Goal: Transaction & Acquisition: Subscribe to service/newsletter

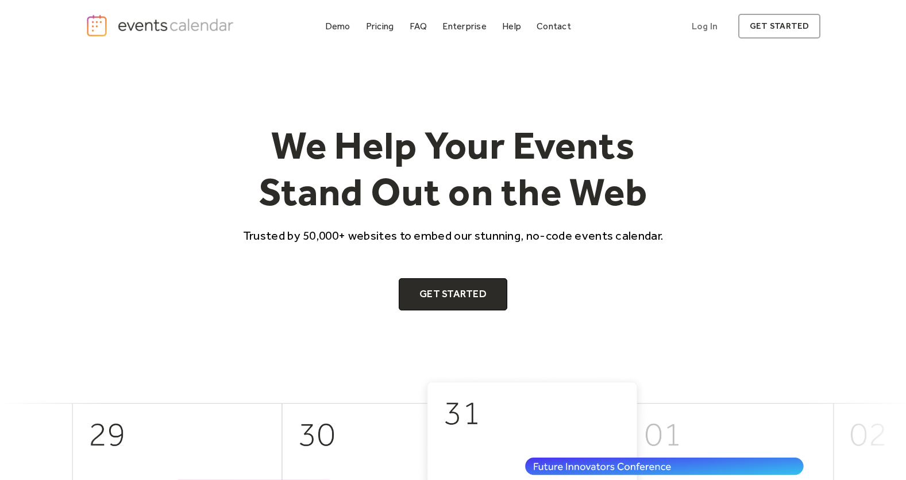
click at [389, 25] on div "Pricing" at bounding box center [380, 26] width 28 height 6
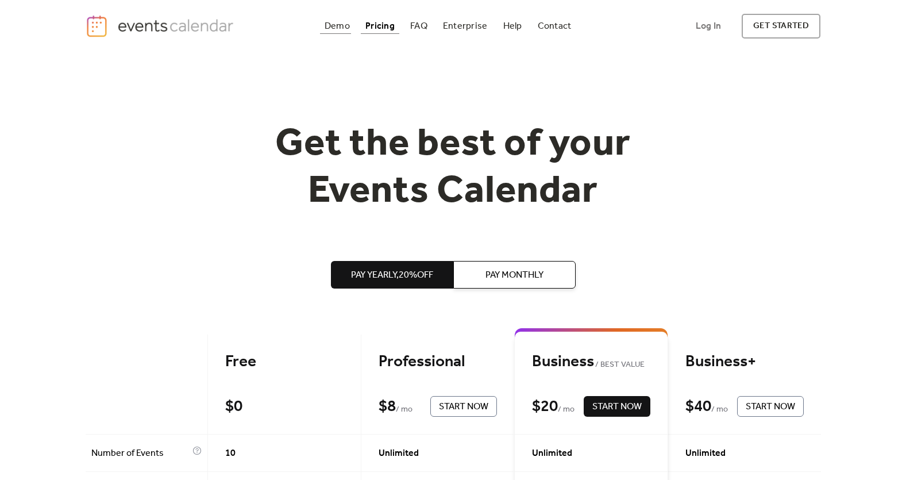
click at [344, 26] on div "Demo" at bounding box center [337, 26] width 25 height 6
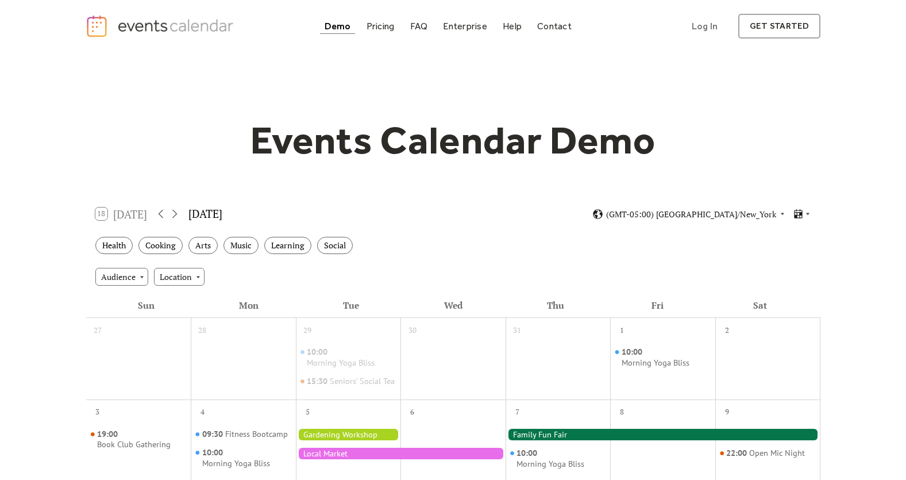
scroll to position [1, 0]
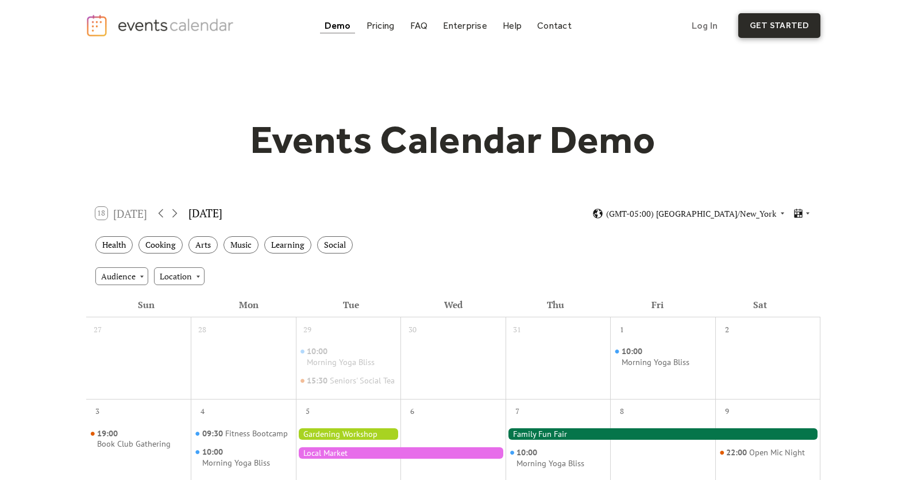
click at [788, 23] on link "get started" at bounding box center [779, 25] width 82 height 25
